Goal: Contribute content

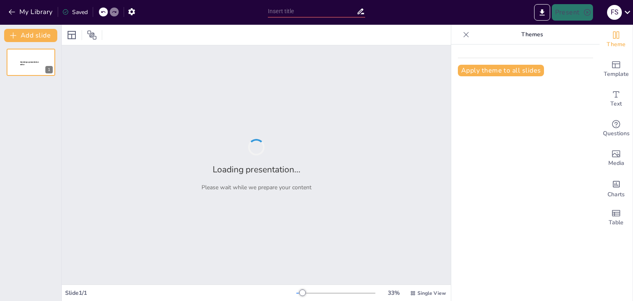
type input "Exploración de la Pirámide [PERSON_NAME]: Estructura y Relevancia"
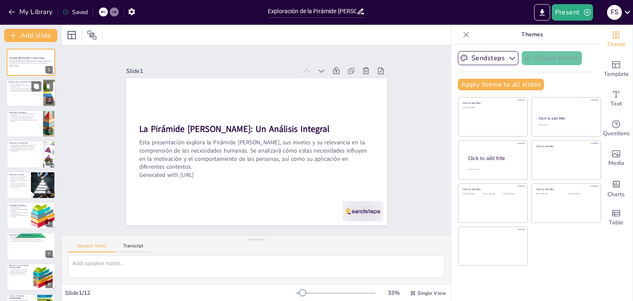
checkbox input "true"
click at [22, 101] on div at bounding box center [30, 93] width 49 height 28
type textarea "La jerarquía presentada por [PERSON_NAME] es fundamental para entender cómo las…"
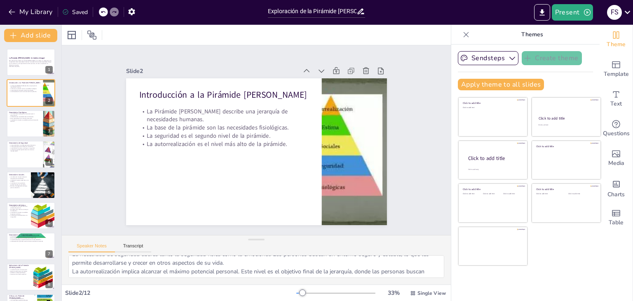
scroll to position [62, 0]
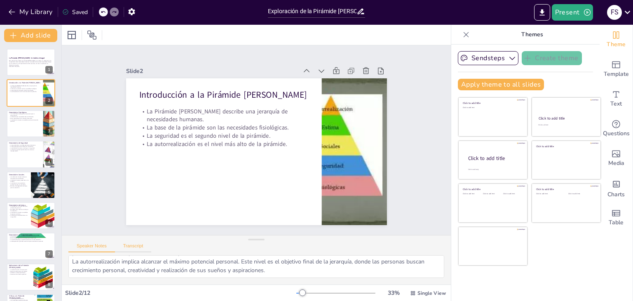
click at [125, 248] on button "Transcript" at bounding box center [133, 247] width 37 height 9
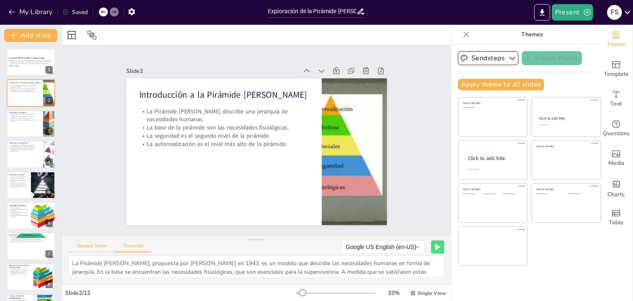
click at [93, 249] on button "Speaker Notes" at bounding box center [91, 247] width 47 height 9
click at [130, 247] on button "Transcript" at bounding box center [133, 247] width 37 height 9
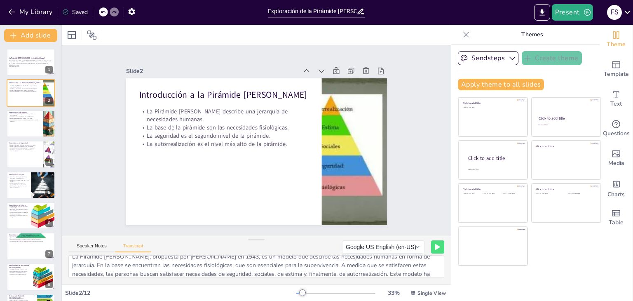
scroll to position [0, 0]
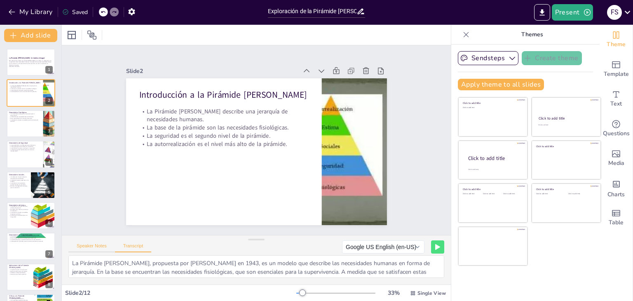
click at [101, 246] on button "Speaker Notes" at bounding box center [91, 247] width 47 height 9
click at [122, 246] on button "Transcript" at bounding box center [133, 247] width 37 height 9
drag, startPoint x: 243, startPoint y: 263, endPoint x: 378, endPoint y: 272, distance: 134.7
click at [378, 272] on textarea "La Pirámide [PERSON_NAME], propuesta por [PERSON_NAME] en 1943, es un modelo qu…" at bounding box center [256, 266] width 376 height 23
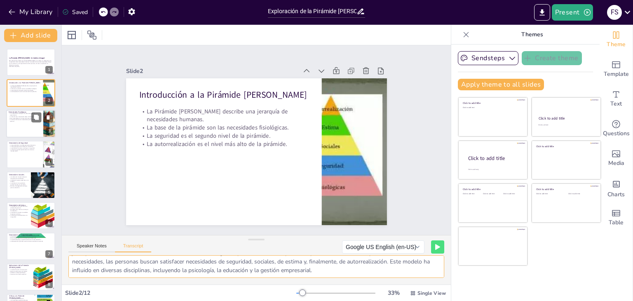
click at [42, 115] on div at bounding box center [42, 117] width 22 height 10
checkbox input "true"
type textarea "Las necesidades fisiológicas son las más básicas y esenciales para la supervive…"
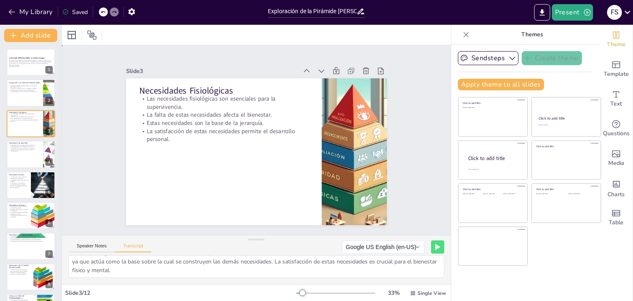
click at [103, 119] on div "Slide 1 La Pirámide [PERSON_NAME]: Un Análisis Integral Esta presentación explo…" at bounding box center [256, 140] width 307 height 170
drag, startPoint x: 73, startPoint y: 264, endPoint x: 183, endPoint y: 270, distance: 110.2
click at [183, 270] on textarea "Las necesidades fisiológicas son las más básicas y esenciales para la supervive…" at bounding box center [256, 266] width 376 height 23
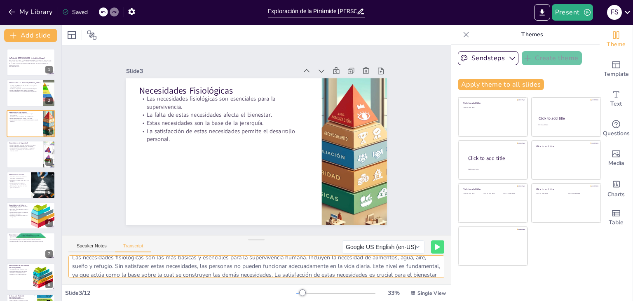
scroll to position [0, 0]
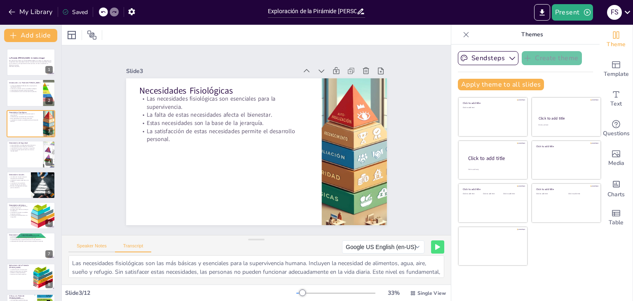
click at [94, 249] on button "Speaker Notes" at bounding box center [91, 247] width 47 height 9
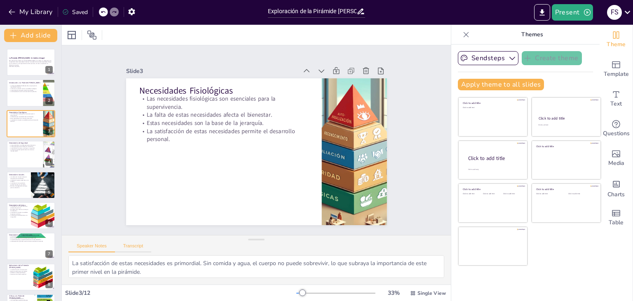
click at [125, 246] on button "Transcript" at bounding box center [133, 247] width 37 height 9
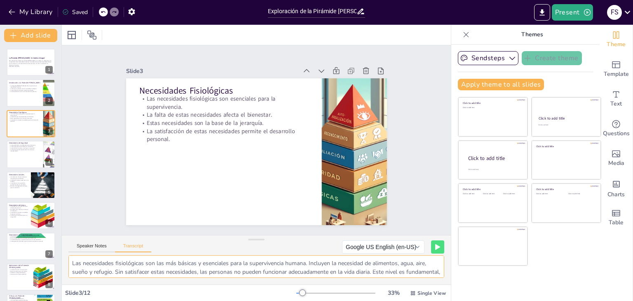
click at [68, 261] on textarea "Las necesidades fisiológicas son las más básicas y esenciales para la supervive…" at bounding box center [256, 266] width 376 height 23
drag, startPoint x: 71, startPoint y: 262, endPoint x: 197, endPoint y: 284, distance: 127.6
click at [197, 284] on div "Las necesidades fisiológicas son las más básicas y esenciales para la supervive…" at bounding box center [256, 269] width 389 height 29
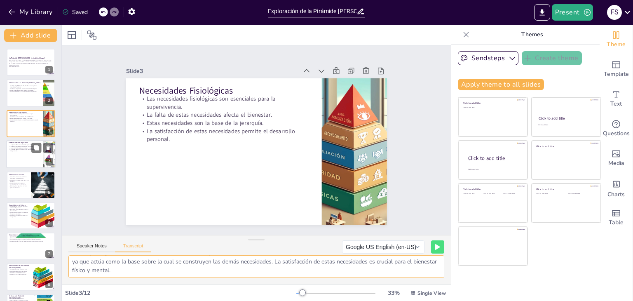
click at [17, 159] on div at bounding box center [30, 154] width 49 height 28
checkbox input "true"
type textarea "Las necesidades de seguridad son el segundo nivel en la Pirámide [PERSON_NAME].…"
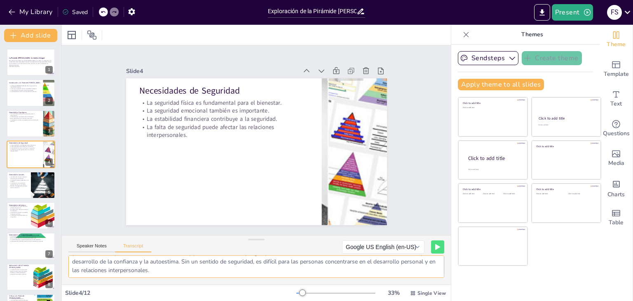
drag, startPoint x: 275, startPoint y: 260, endPoint x: 331, endPoint y: 277, distance: 58.5
click at [331, 277] on textarea "Las necesidades de seguridad son el segundo nivel en la Pirámide [PERSON_NAME].…" at bounding box center [256, 266] width 376 height 23
click at [149, 268] on textarea "Las necesidades de seguridad son el segundo nivel en la Pirámide [PERSON_NAME].…" at bounding box center [256, 266] width 376 height 23
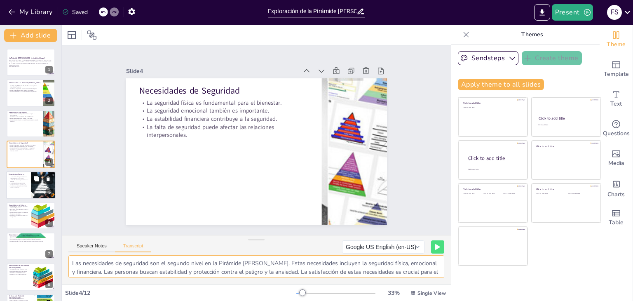
click at [25, 188] on p "El amor y la aceptación son vitales para la autoestima." at bounding box center [19, 186] width 20 height 3
checkbox input "true"
type textarea "El tercer nivel de la Pirámide [PERSON_NAME] se centra en las necesidades socia…"
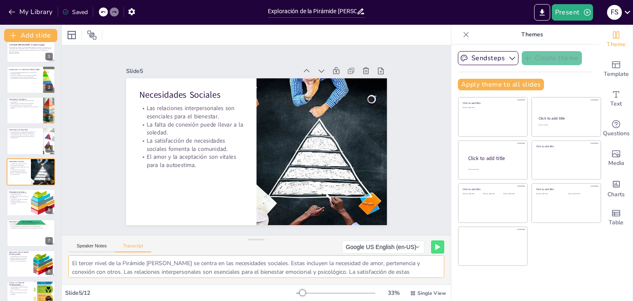
click at [189, 268] on textarea "El tercer nivel de la Pirámide [PERSON_NAME] se centra en las necesidades socia…" at bounding box center [256, 266] width 376 height 23
click at [91, 243] on button "Speaker Notes" at bounding box center [91, 247] width 47 height 9
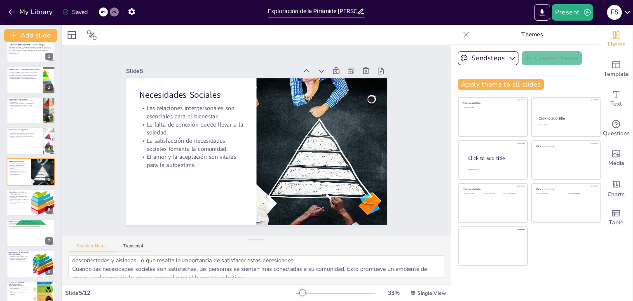
scroll to position [41, 0]
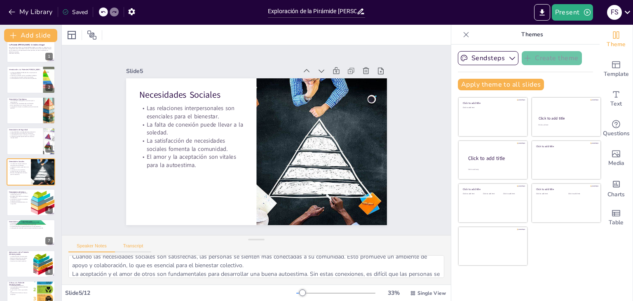
click at [121, 249] on button "Transcript" at bounding box center [133, 247] width 37 height 9
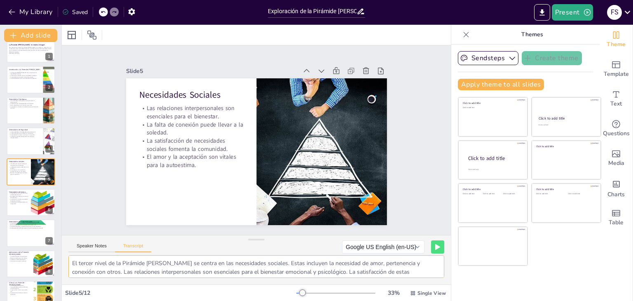
scroll to position [19, 0]
drag, startPoint x: 178, startPoint y: 263, endPoint x: 367, endPoint y: 271, distance: 188.9
click at [367, 271] on textarea "El tercer nivel de la Pirámide [PERSON_NAME] se centra en las necesidades socia…" at bounding box center [256, 266] width 376 height 23
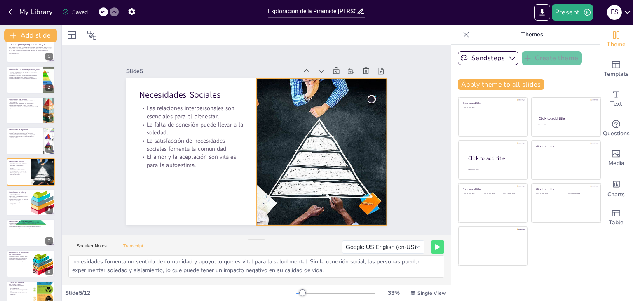
click at [341, 102] on div at bounding box center [311, 177] width 261 height 223
click at [131, 266] on textarea "El tercer nivel de la Pirámide [PERSON_NAME] se centra en las necesidades socia…" at bounding box center [256, 266] width 376 height 23
drag, startPoint x: 178, startPoint y: 261, endPoint x: 332, endPoint y: 273, distance: 154.2
click at [332, 273] on textarea "El tercer nivel de la Pirámide [PERSON_NAME] se centra en las necesidades socia…" at bounding box center [256, 266] width 376 height 23
click at [100, 248] on button "Speaker Notes" at bounding box center [91, 247] width 47 height 9
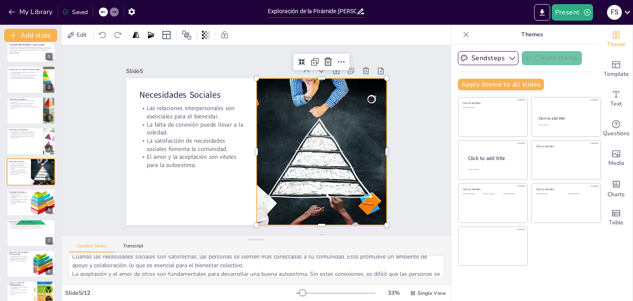
scroll to position [54, 0]
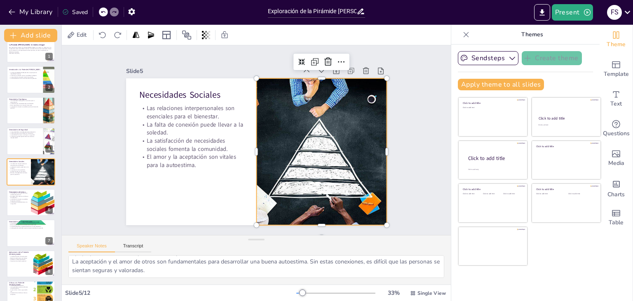
checkbox input "true"
